Goal: Task Accomplishment & Management: Use online tool/utility

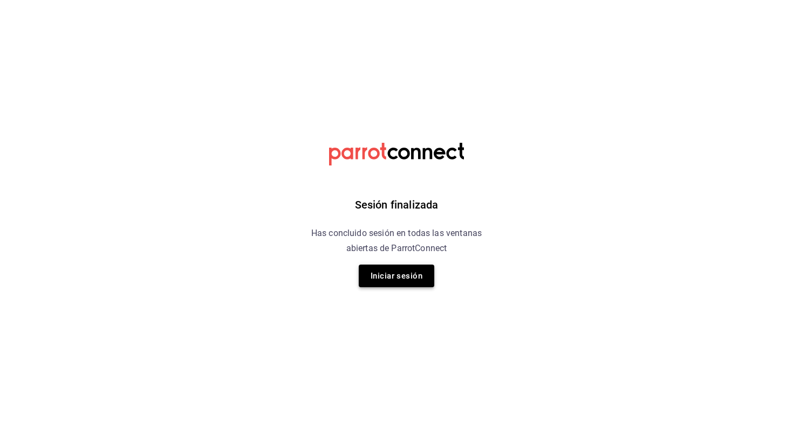
click at [387, 269] on button "Iniciar sesión" at bounding box center [396, 276] width 75 height 23
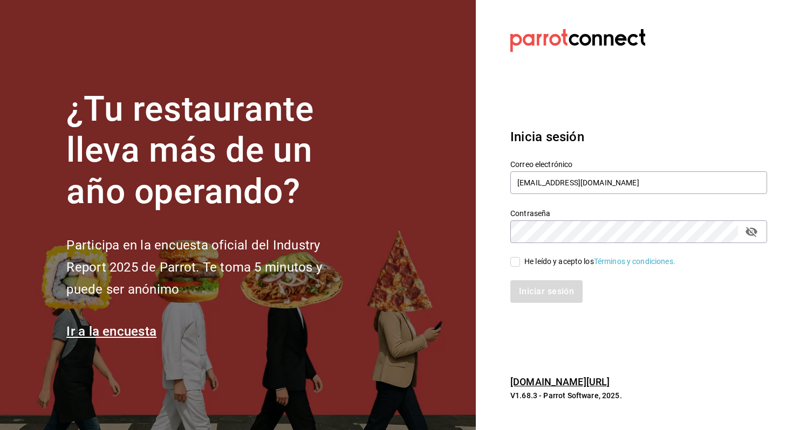
click at [548, 265] on div "He leído y acepto los Términos y condiciones." at bounding box center [599, 261] width 151 height 11
click at [520, 265] on input "He leído y acepto los Términos y condiciones." at bounding box center [515, 262] width 10 height 10
checkbox input "true"
click at [532, 292] on button "Iniciar sesión" at bounding box center [546, 291] width 73 height 23
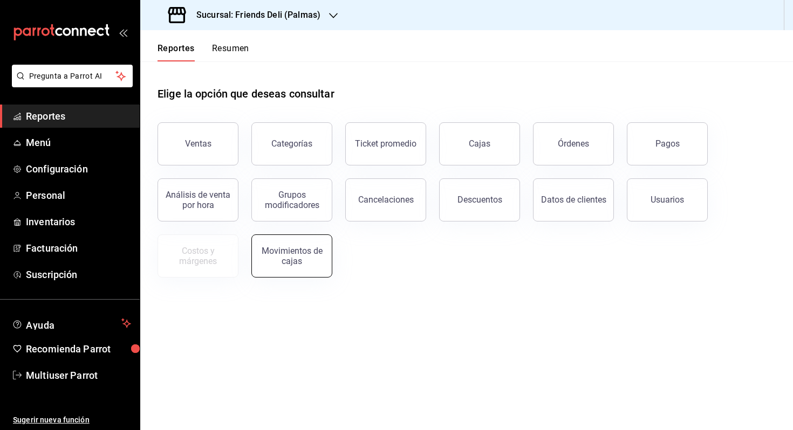
click at [313, 239] on button "Movimientos de cajas" at bounding box center [291, 256] width 81 height 43
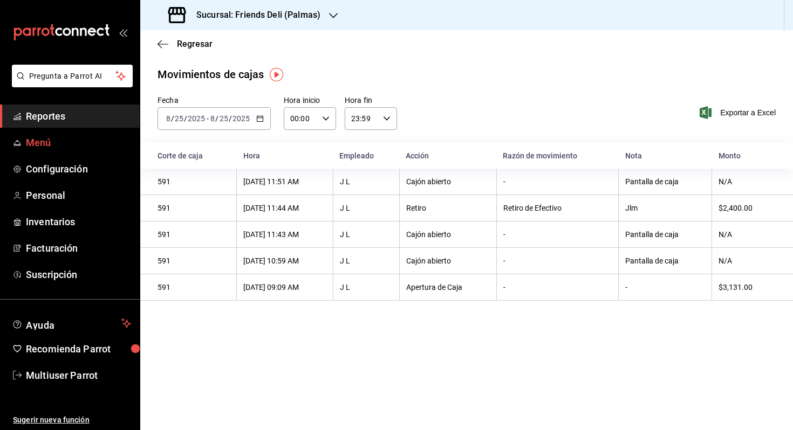
click at [70, 139] on span "Menú" at bounding box center [78, 142] width 105 height 15
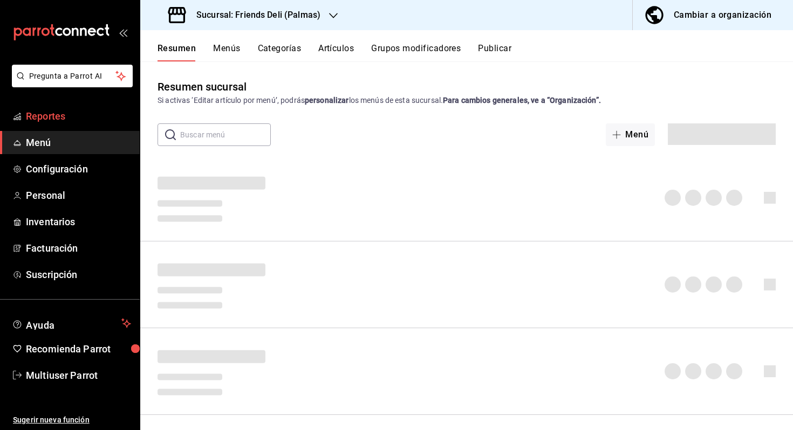
click at [82, 126] on link "Reportes" at bounding box center [70, 116] width 140 height 23
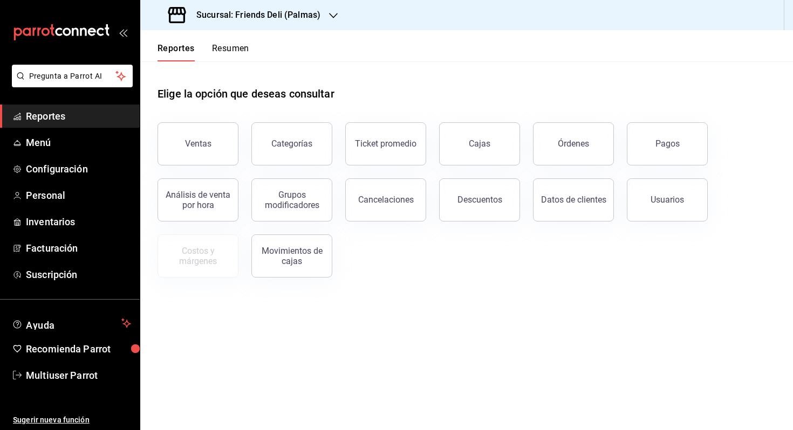
click at [236, 50] on button "Resumen" at bounding box center [230, 52] width 37 height 18
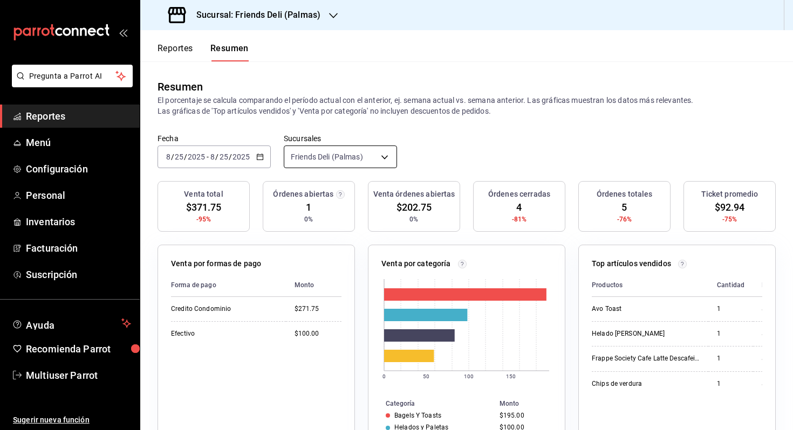
click at [336, 168] on body "Pregunta a Parrot AI Reportes Menú Configuración Personal Inventarios Facturaci…" at bounding box center [396, 215] width 793 height 430
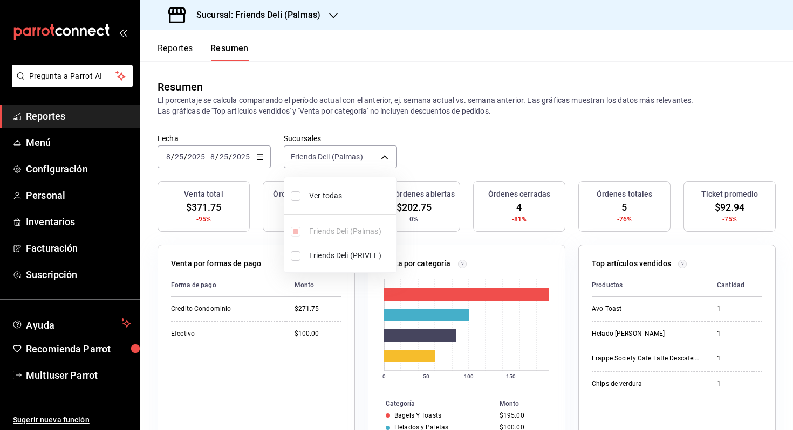
click at [353, 209] on li "Ver todas" at bounding box center [340, 196] width 112 height 29
type input "[object Object],[object Object]"
checkbox input "true"
click at [504, 137] on div at bounding box center [396, 215] width 793 height 430
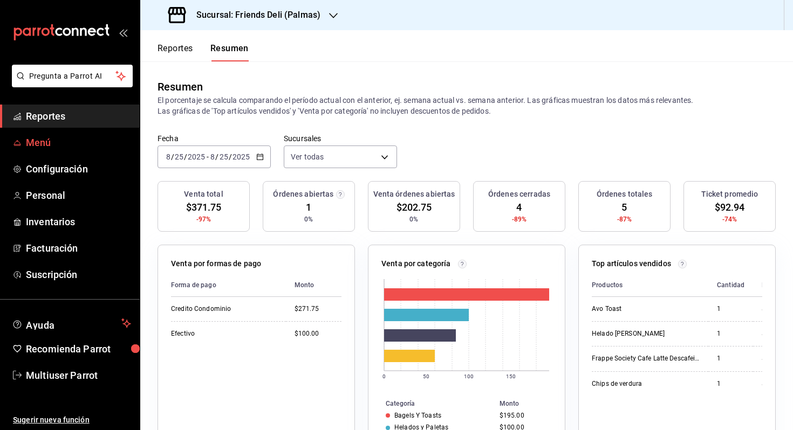
click at [78, 154] on link "Menú" at bounding box center [70, 142] width 140 height 23
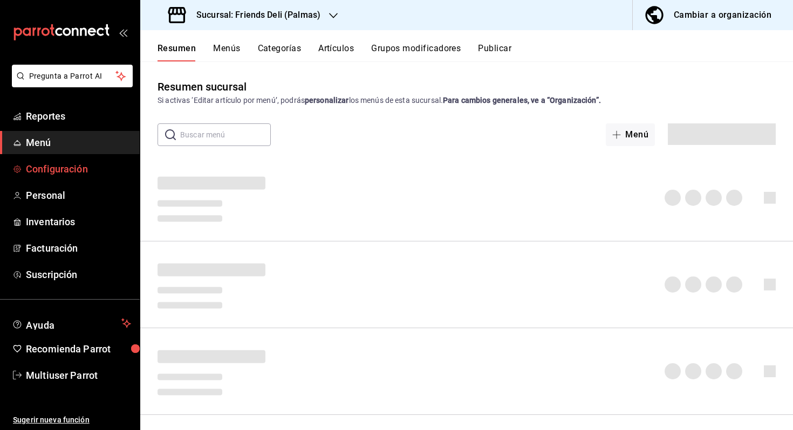
click at [75, 160] on link "Configuración" at bounding box center [70, 168] width 140 height 23
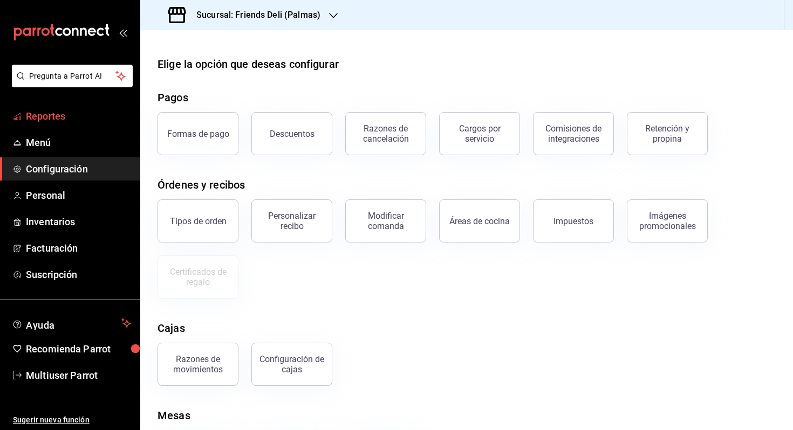
click at [38, 113] on span "Reportes" at bounding box center [78, 116] width 105 height 15
